Goal: Book appointment/travel/reservation

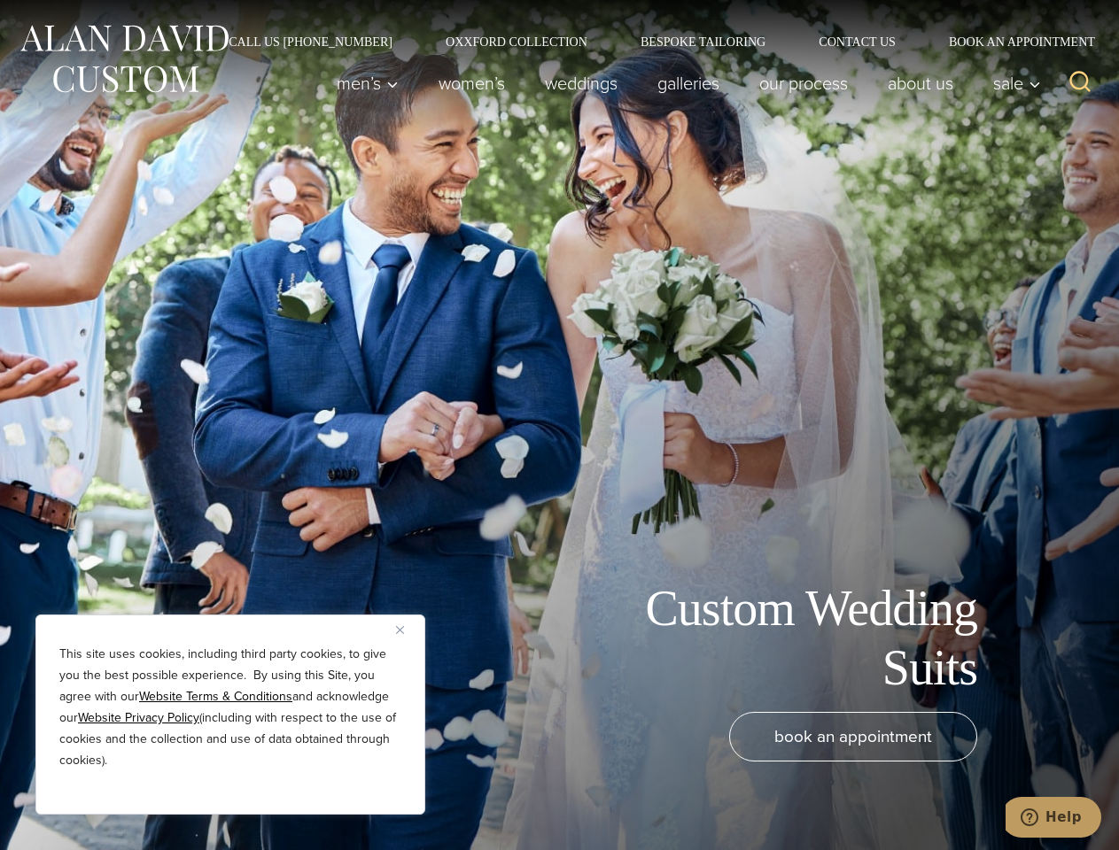
click at [559, 425] on div "Custom Wedding Suits book an appointment" at bounding box center [559, 425] width 1119 height 850
click at [407, 630] on button "Close" at bounding box center [406, 629] width 21 height 21
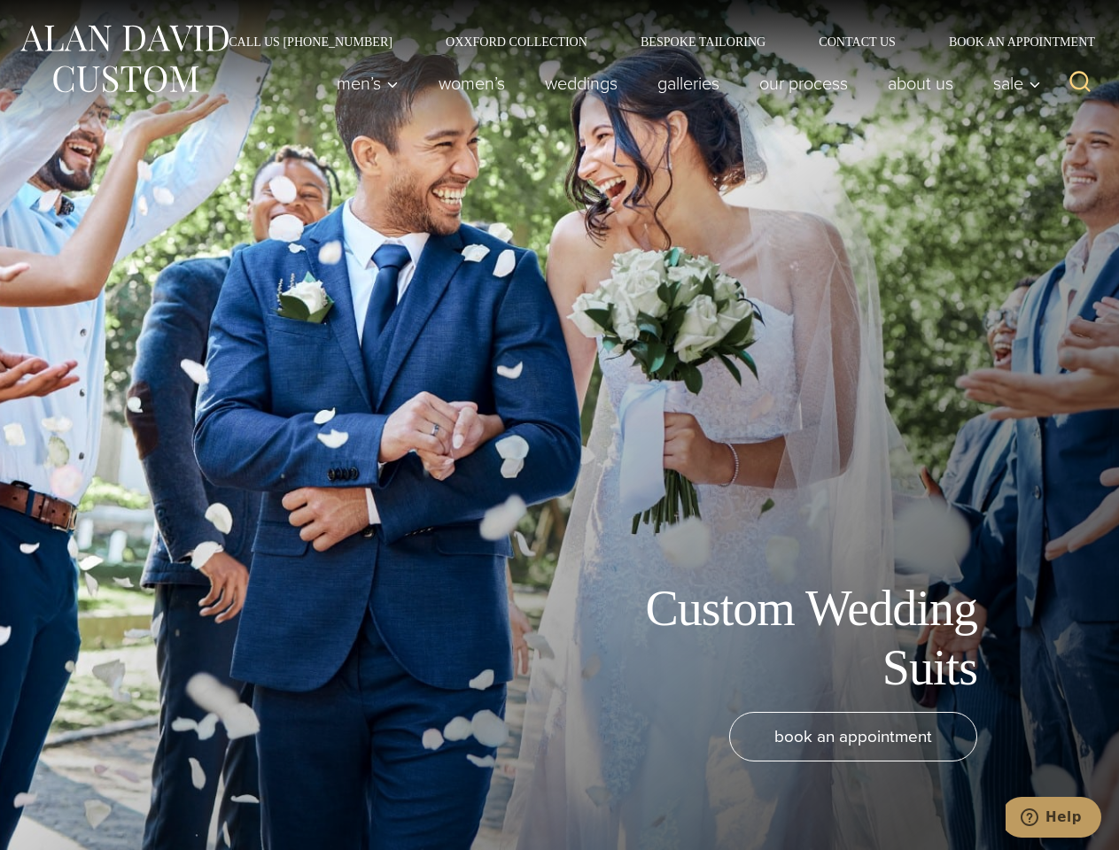
click at [230, 791] on div "book an appointment" at bounding box center [533, 772] width 1030 height 120
click at [1080, 83] on icon "Search" at bounding box center [1080, 82] width 26 height 26
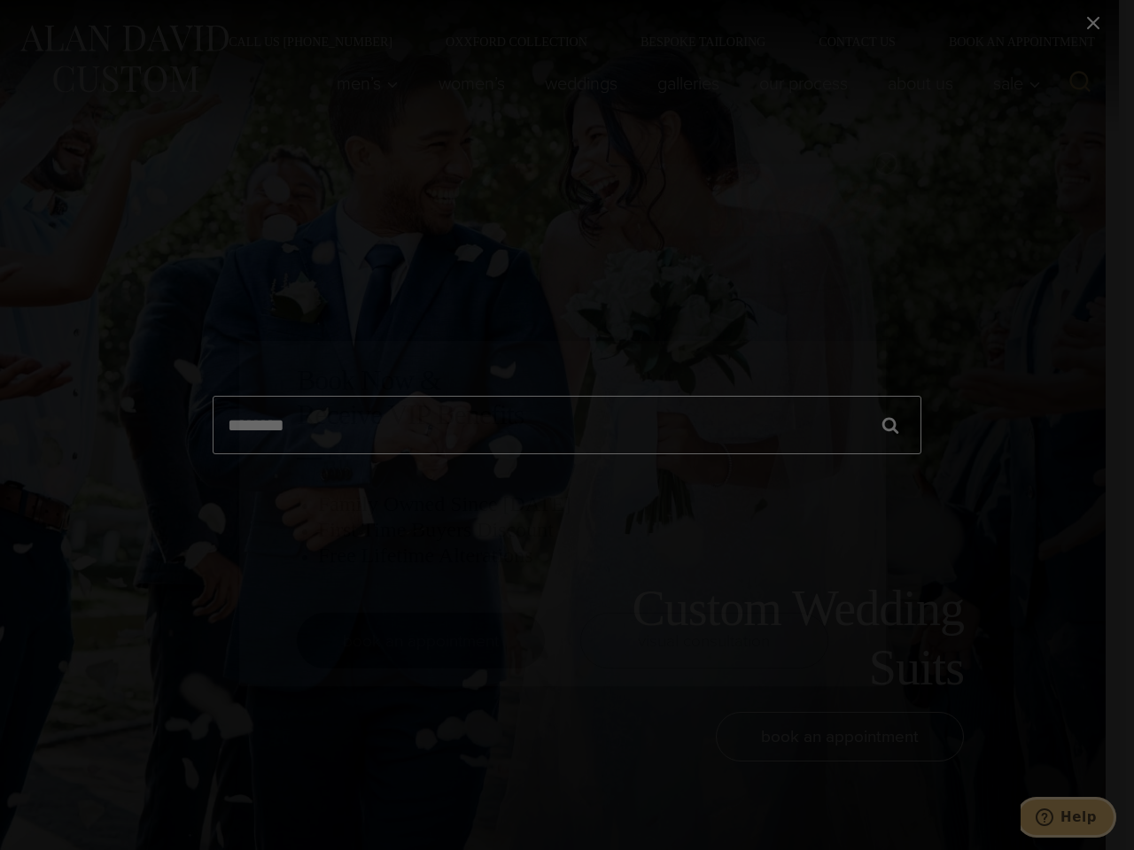
click at [1053, 818] on icon "Help" at bounding box center [1045, 818] width 18 height 18
